Goal: Information Seeking & Learning: Learn about a topic

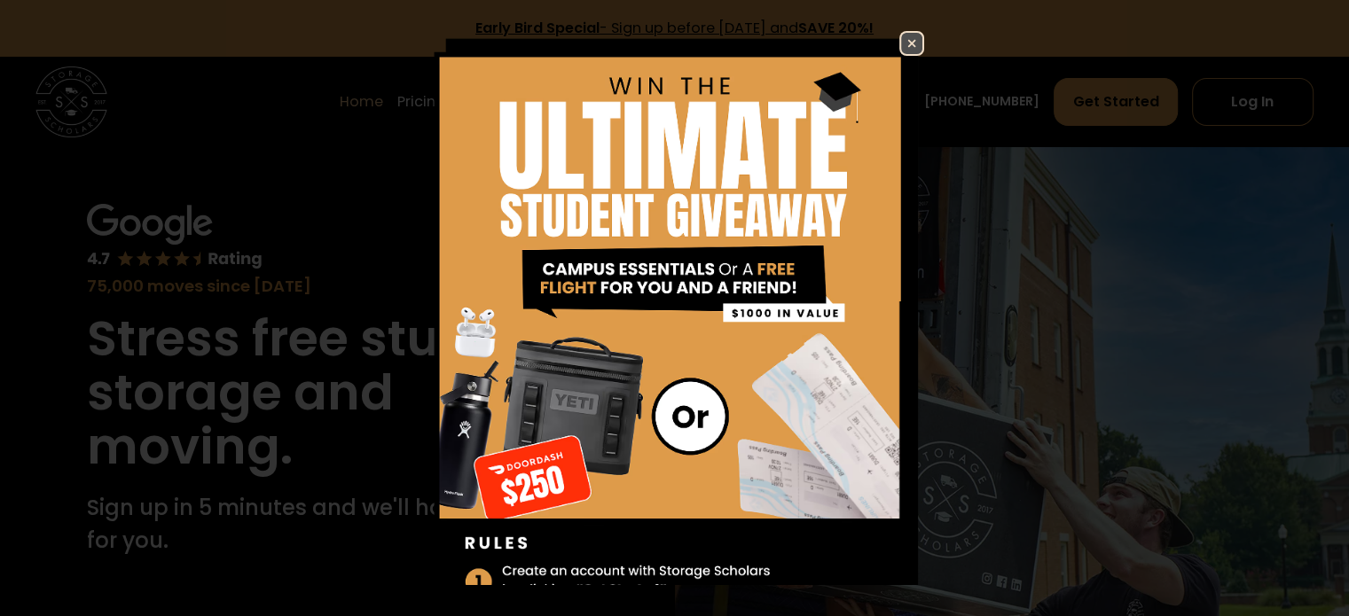
click at [901, 38] on img at bounding box center [911, 43] width 21 height 21
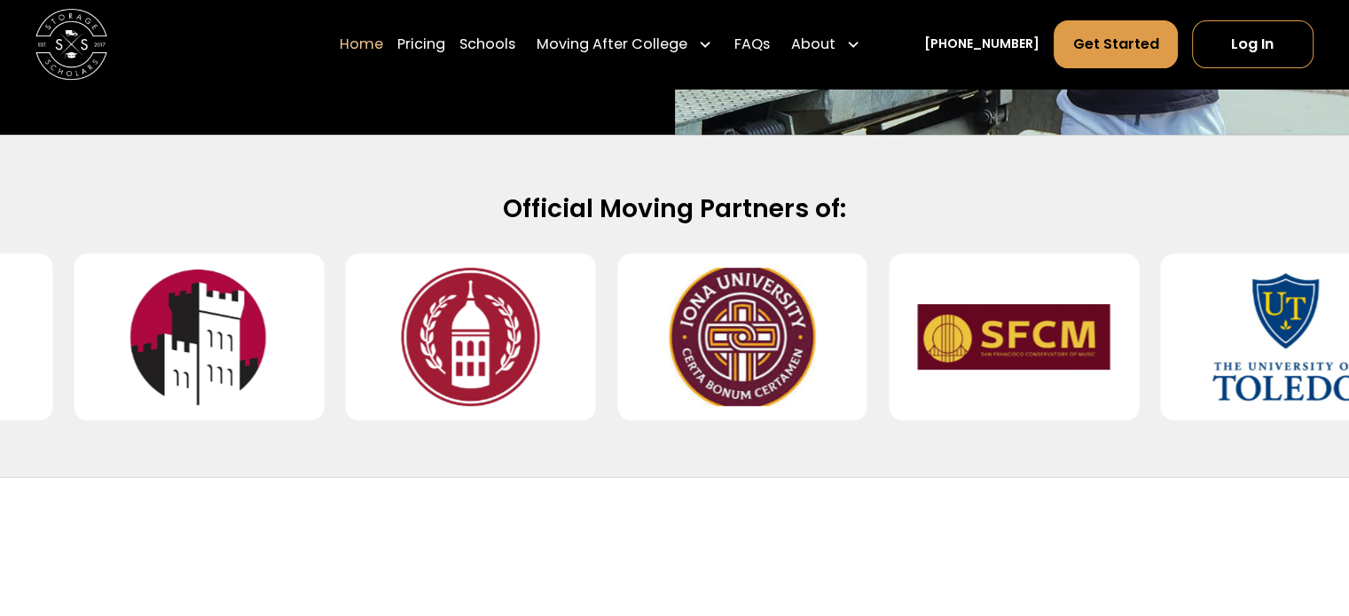
scroll to position [729, 0]
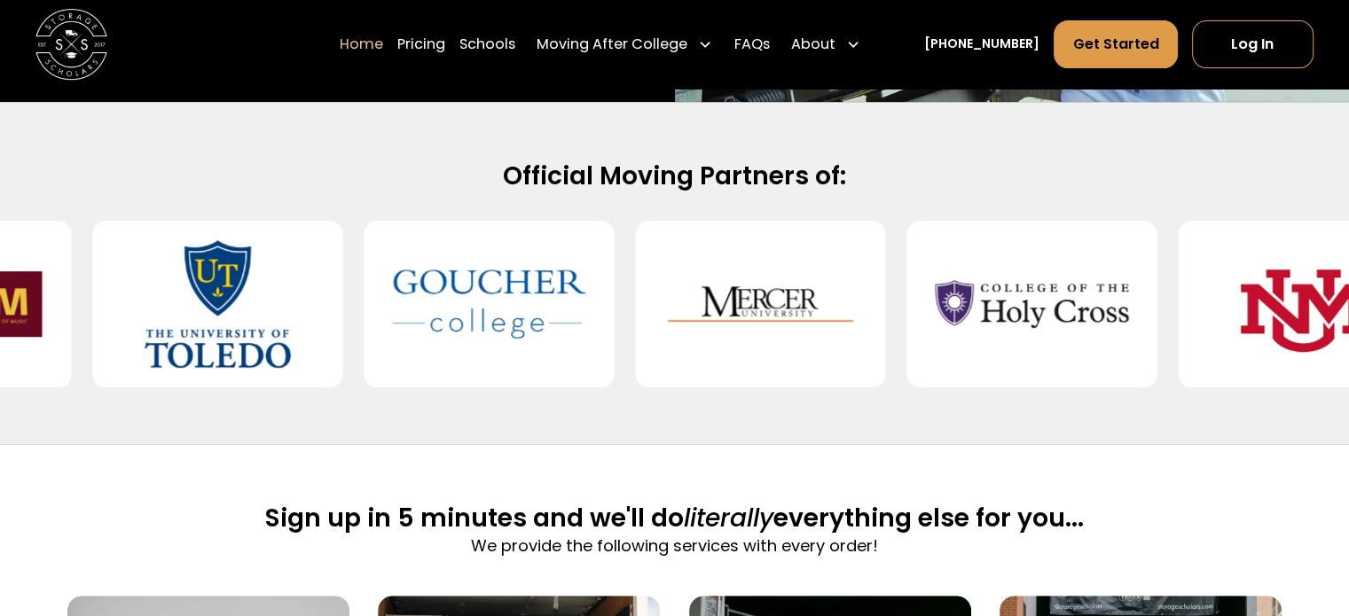
drag, startPoint x: 1347, startPoint y: 90, endPoint x: 1347, endPoint y: 114, distance: 23.9
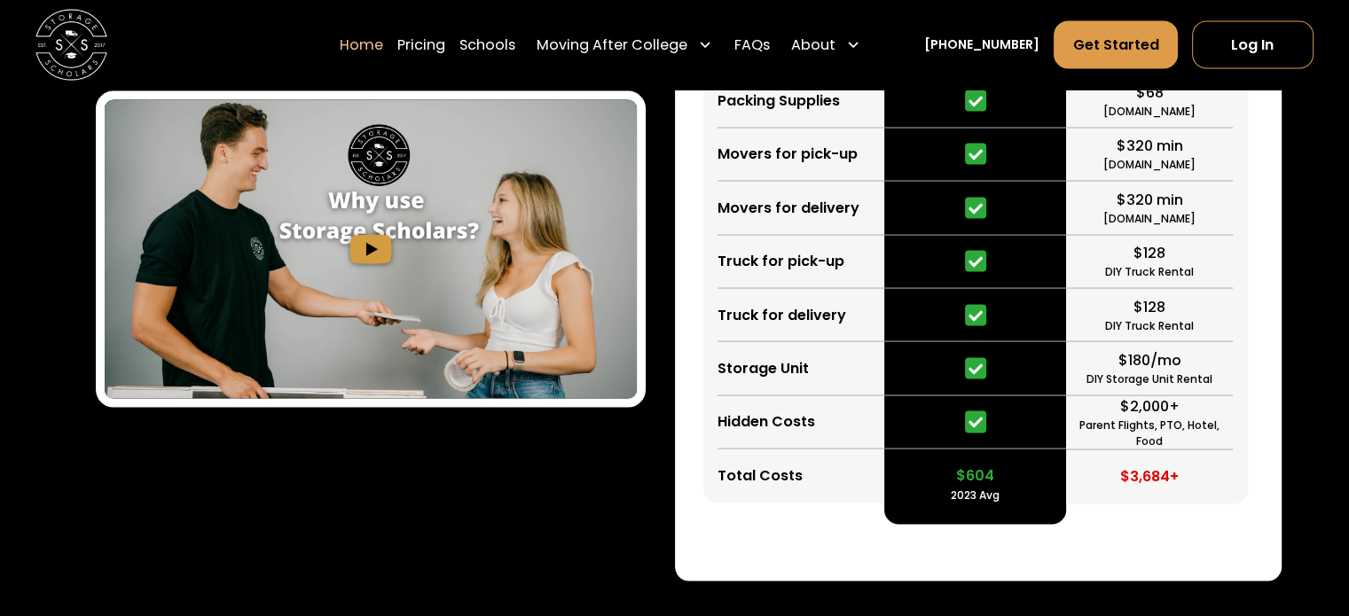
scroll to position [3293, 0]
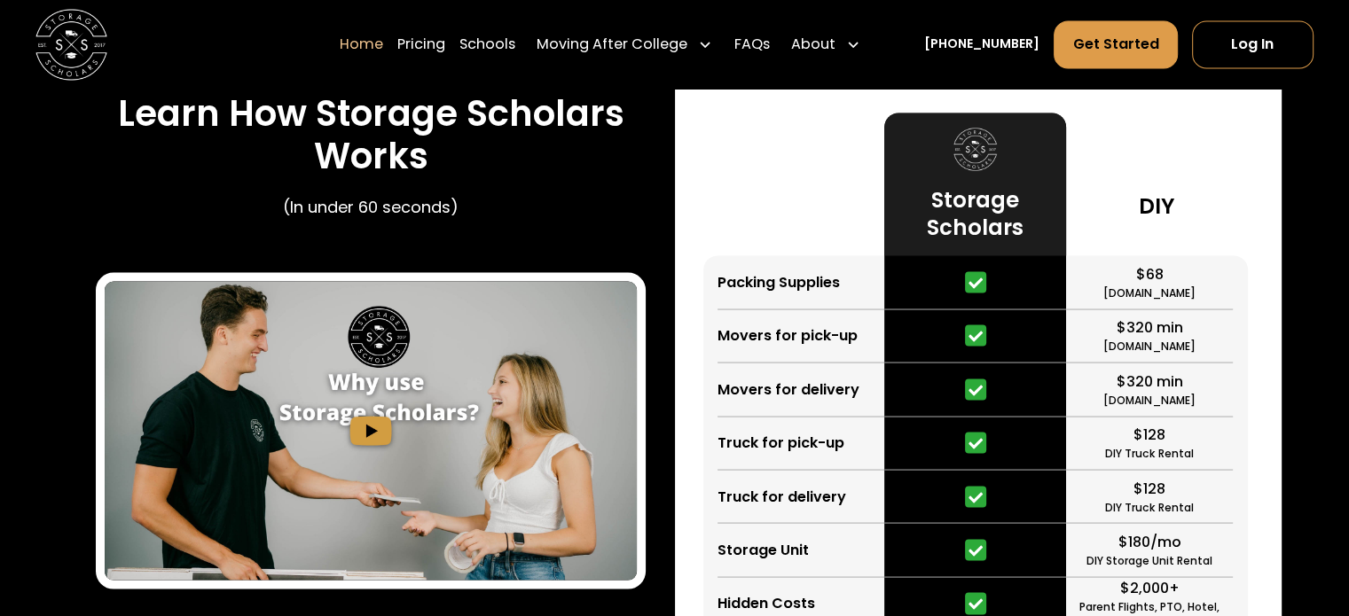
click at [370, 428] on img "open lightbox" at bounding box center [371, 431] width 532 height 300
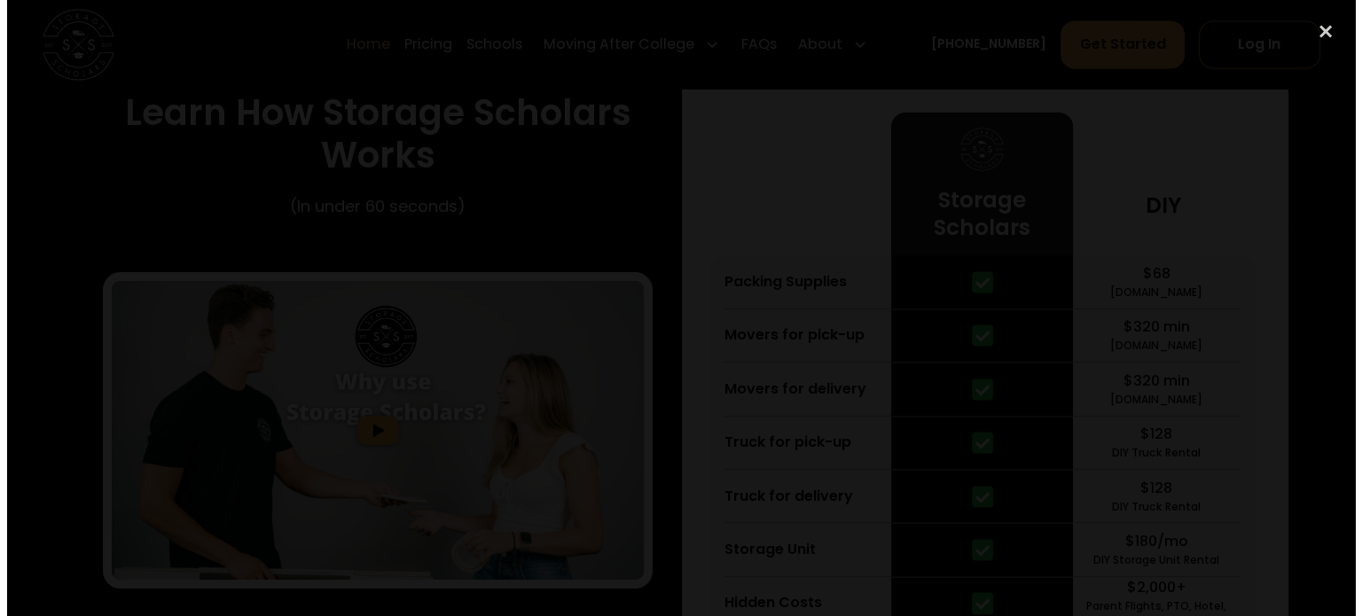
scroll to position [3299, 0]
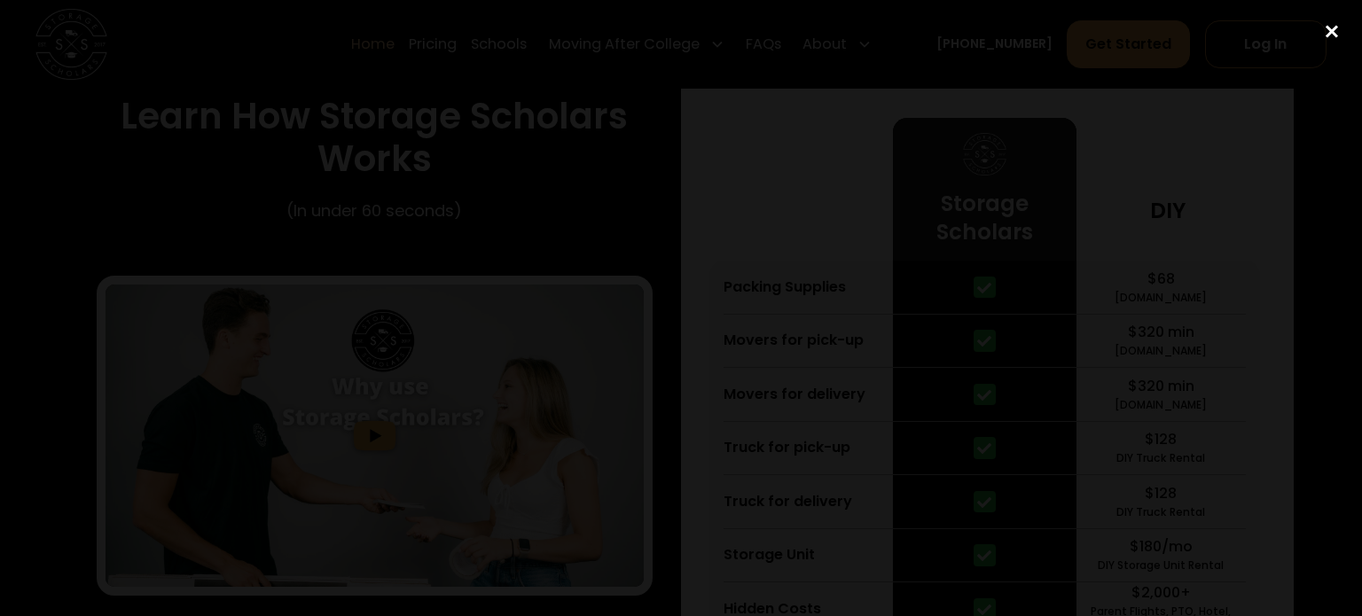
click at [1328, 23] on div "close lightbox" at bounding box center [1332, 31] width 60 height 39
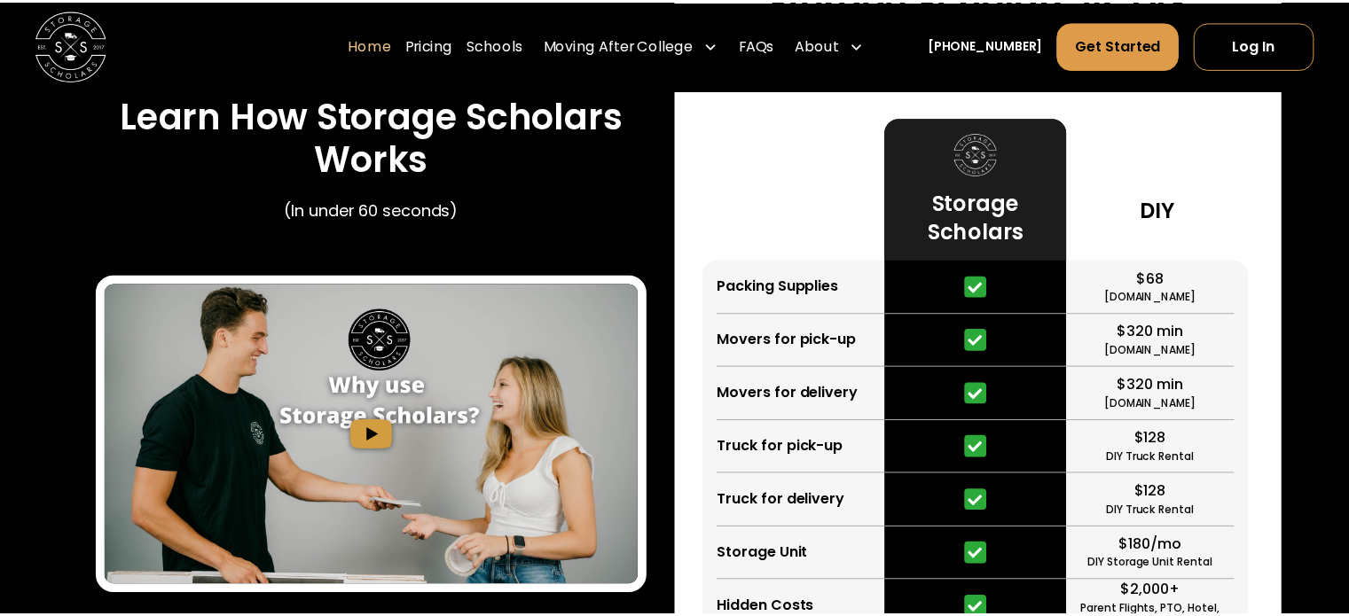
scroll to position [3293, 0]
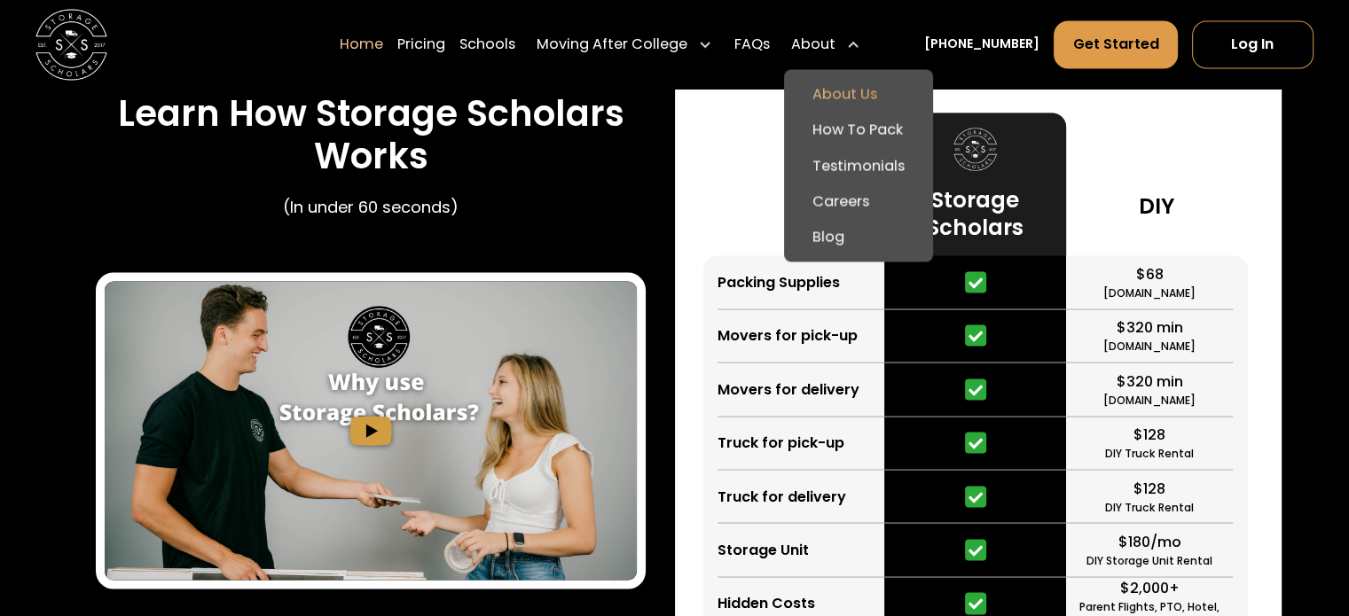
click at [851, 90] on link "About Us" at bounding box center [858, 94] width 135 height 35
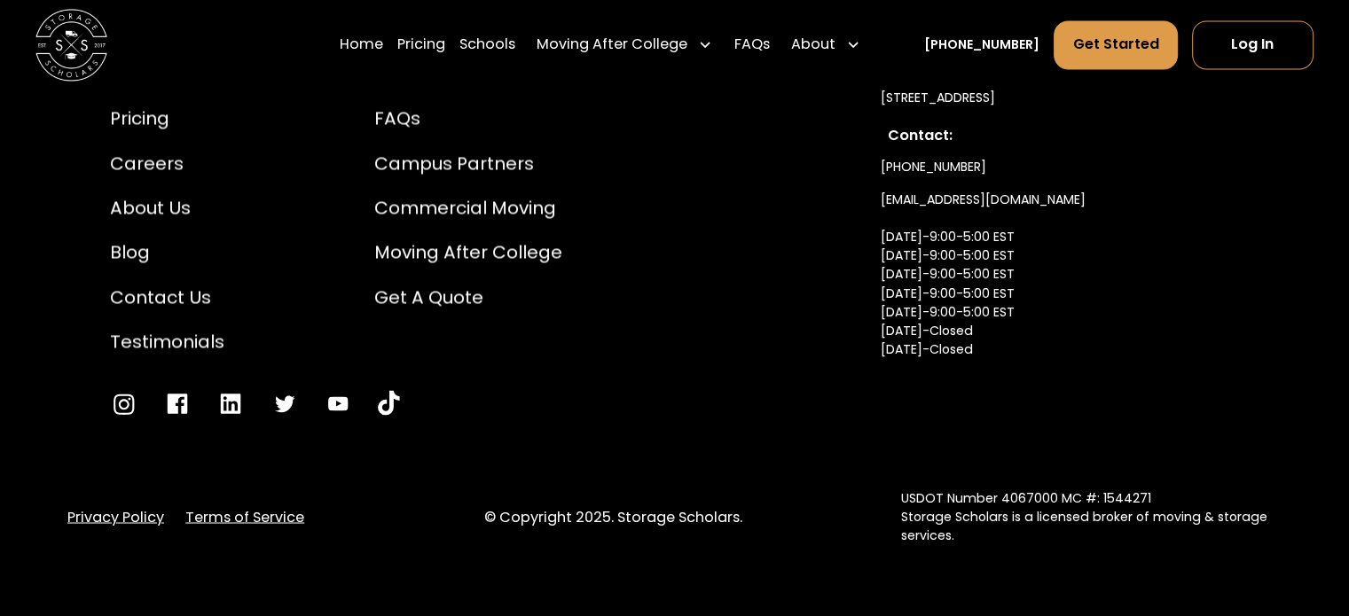
scroll to position [9700, 0]
